Goal: Task Accomplishment & Management: Manage account settings

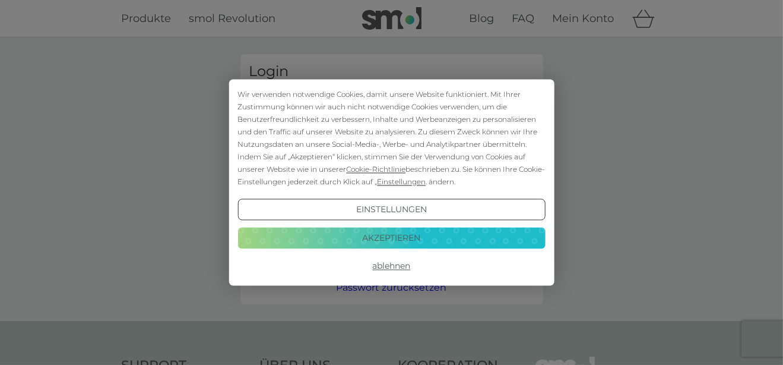
type input "horsten2@ewe.net"
click at [380, 243] on button "Akzeptieren" at bounding box center [392, 237] width 308 height 21
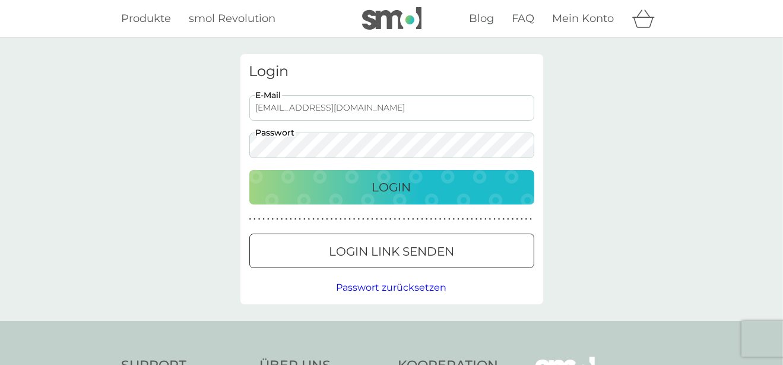
click at [376, 188] on p "Login" at bounding box center [391, 187] width 39 height 19
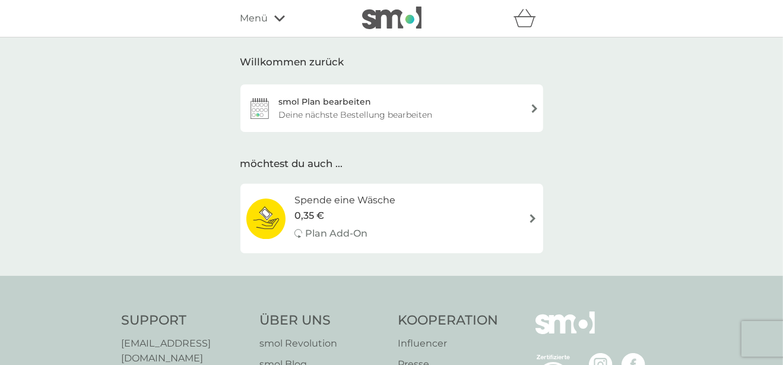
click at [334, 115] on div "Deine nächste Bestellung bearbeiten" at bounding box center [356, 114] width 154 height 13
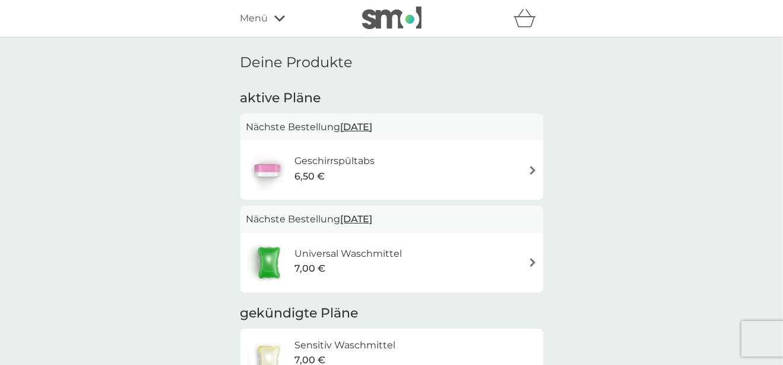
click at [364, 221] on span "[DATE]" at bounding box center [357, 218] width 32 height 23
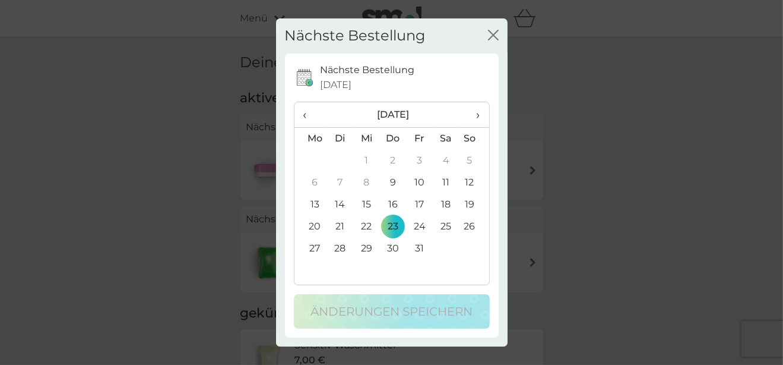
click at [489, 37] on icon "Schließen" at bounding box center [493, 35] width 11 height 11
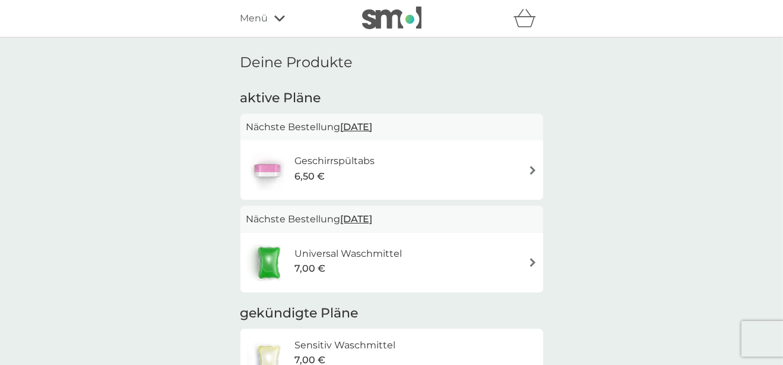
click at [280, 16] on icon at bounding box center [279, 18] width 11 height 7
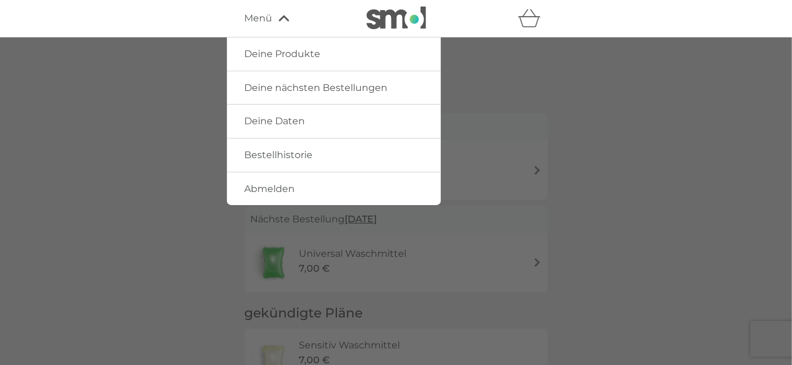
click at [263, 194] on span "Abmelden" at bounding box center [270, 188] width 50 height 11
